Goal: Communication & Community: Answer question/provide support

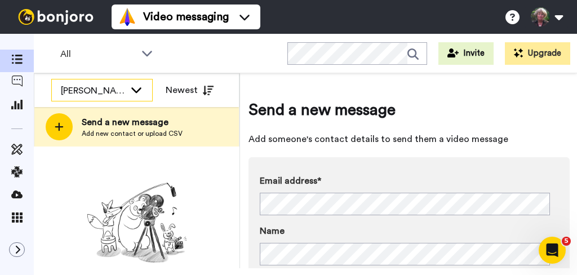
click at [138, 90] on icon at bounding box center [136, 90] width 10 height 6
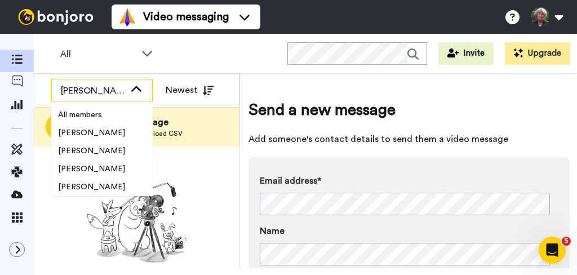
click at [138, 90] on icon at bounding box center [137, 89] width 14 height 11
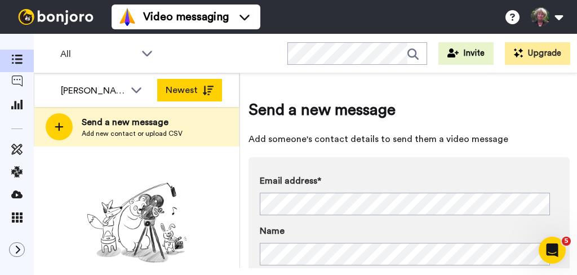
click at [200, 88] on button "Newest" at bounding box center [189, 90] width 65 height 23
click at [200, 88] on button "Oldest" at bounding box center [189, 90] width 65 height 23
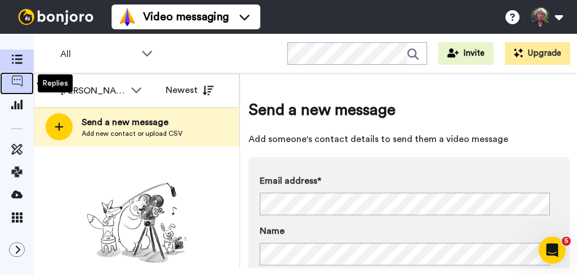
click at [19, 80] on icon at bounding box center [16, 81] width 11 height 11
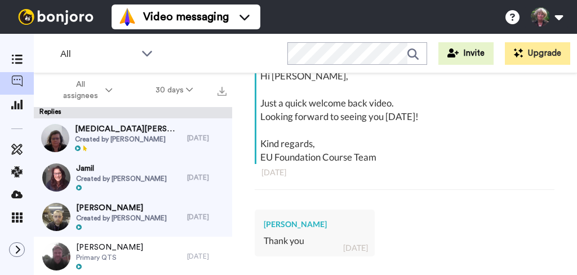
scroll to position [395, 0]
click at [256, 130] on div "Hi [PERSON_NAME], Just a quick welcome back video. Looking forward to seeing yo…" at bounding box center [403, 116] width 297 height 95
drag, startPoint x: 257, startPoint y: 130, endPoint x: 257, endPoint y: 142, distance: 12.4
click at [257, 142] on div "Hi [PERSON_NAME], Just a quick welcome back video. Looking forward to seeing yo…" at bounding box center [403, 116] width 297 height 95
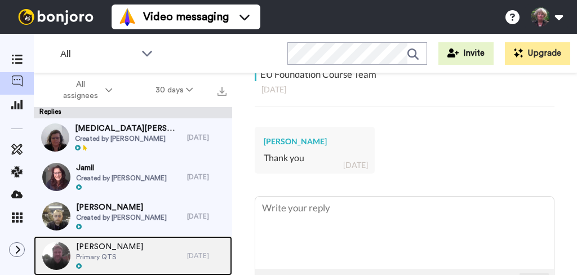
click at [141, 259] on div "[PERSON_NAME] Primary QTS" at bounding box center [110, 255] width 153 height 39
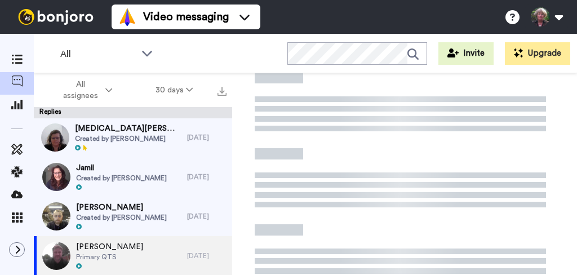
type textarea "x"
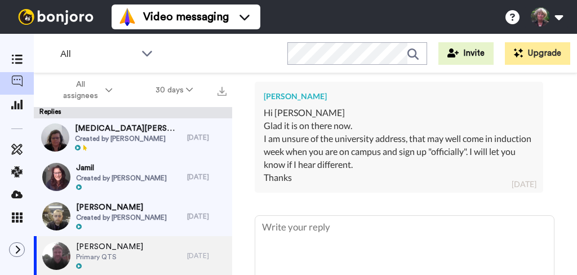
scroll to position [543, 0]
